Goal: Task Accomplishment & Management: Manage account settings

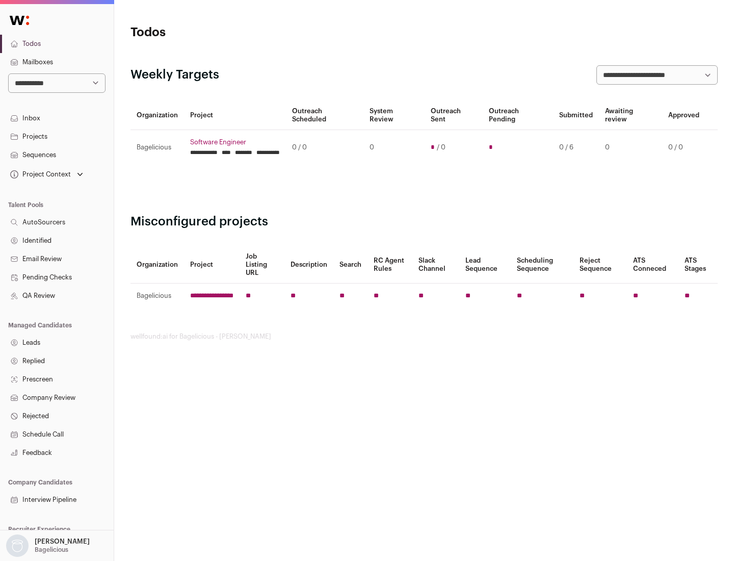
click at [57, 136] on link "Projects" at bounding box center [57, 136] width 114 height 18
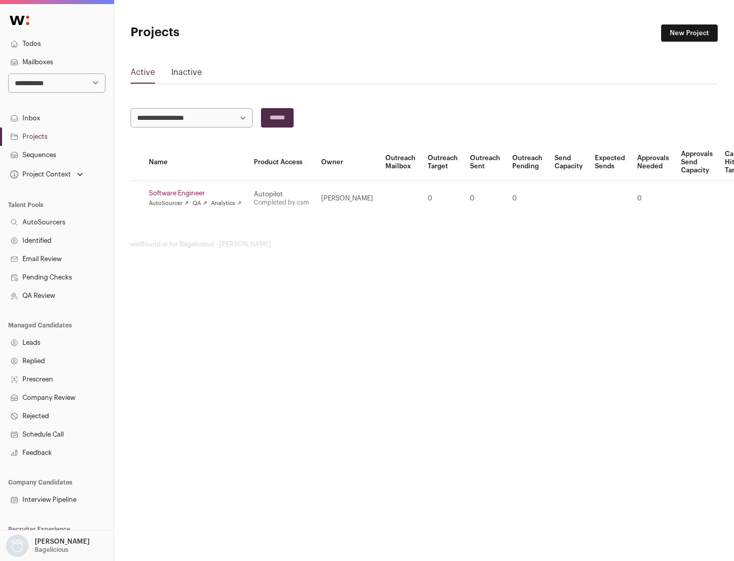
click at [198, 193] on link "Software Engineer" at bounding box center [195, 193] width 93 height 8
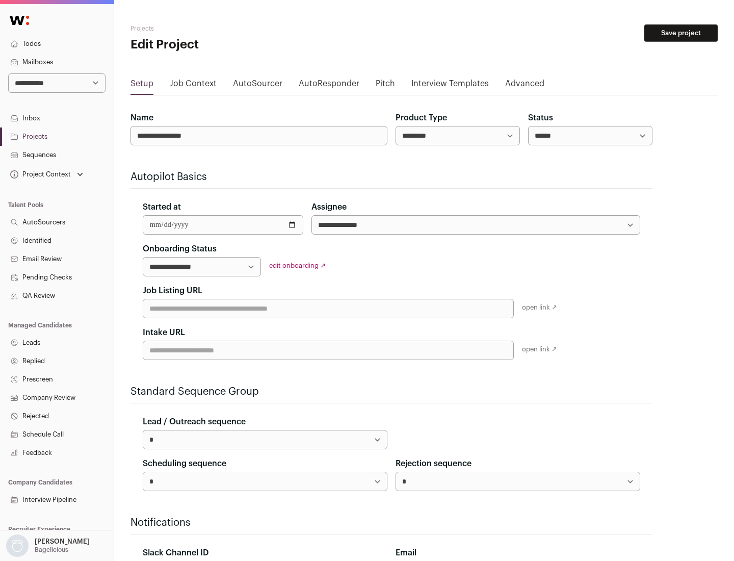
click at [681, 33] on button "Save project" at bounding box center [680, 32] width 73 height 17
